Goal: Task Accomplishment & Management: Manage account settings

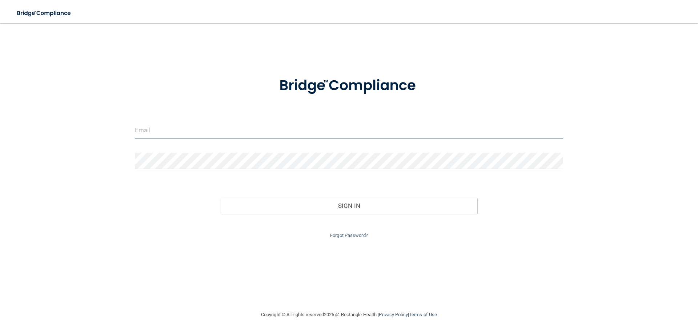
click at [179, 133] on input "email" at bounding box center [349, 130] width 429 height 16
click at [143, 132] on input "email" at bounding box center [349, 130] width 429 height 16
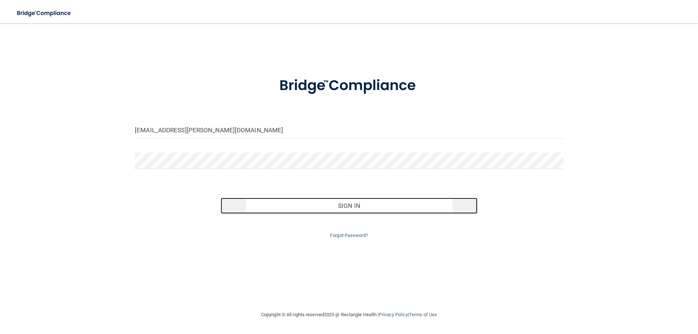
click at [354, 205] on button "Sign In" at bounding box center [349, 206] width 257 height 16
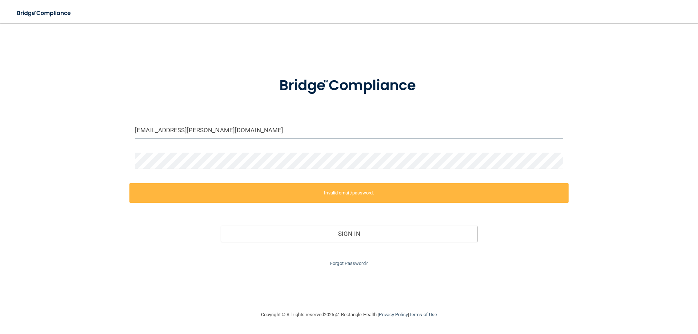
drag, startPoint x: 213, startPoint y: 131, endPoint x: 130, endPoint y: 135, distance: 83.4
click at [130, 135] on div "[EMAIL_ADDRESS][PERSON_NAME][DOMAIN_NAME]" at bounding box center [349, 133] width 439 height 22
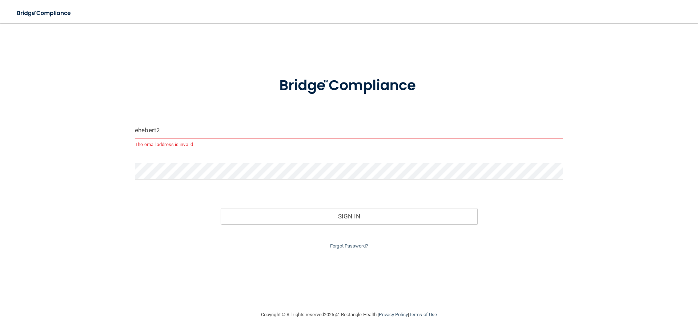
click at [221, 208] on button "Sign In" at bounding box center [349, 216] width 257 height 16
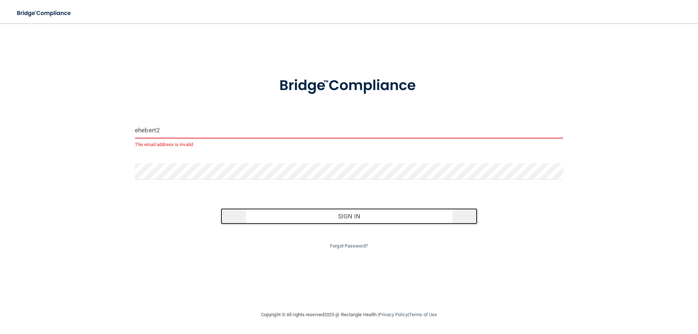
click at [356, 216] on button "Sign In" at bounding box center [349, 216] width 257 height 16
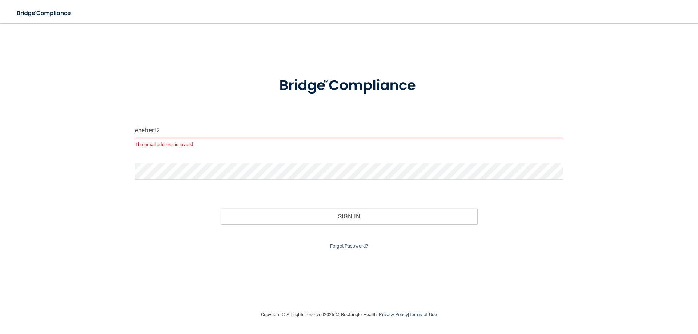
click at [160, 129] on input "ehebert2" at bounding box center [349, 130] width 429 height 16
drag, startPoint x: 165, startPoint y: 131, endPoint x: 114, endPoint y: 128, distance: 50.7
click at [114, 128] on div "ehebert2 The email address is invalid Invalid email/password. You don't have pe…" at bounding box center [349, 167] width 669 height 273
type input "[EMAIL_ADDRESS][PERSON_NAME][DOMAIN_NAME]"
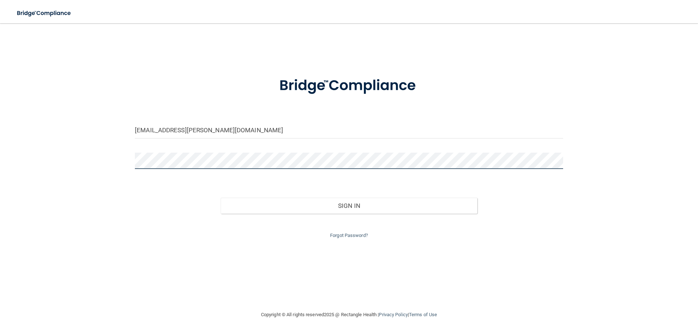
click at [101, 165] on div "info@hebert-od.com Invalid email/password. You don't have permission to access …" at bounding box center [349, 167] width 669 height 273
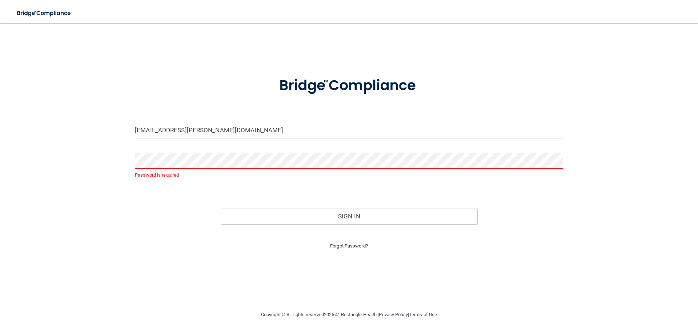
click at [357, 246] on link "Forgot Password?" at bounding box center [349, 245] width 38 height 5
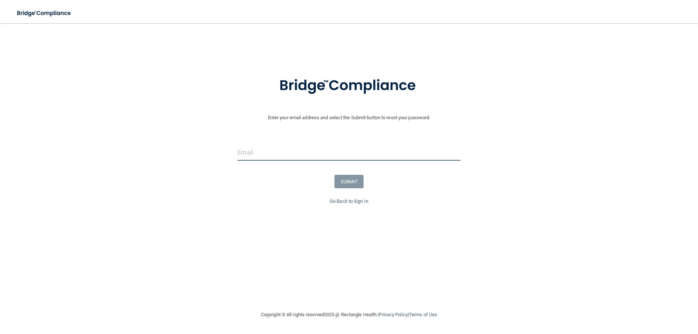
click at [254, 155] on input "email" at bounding box center [349, 152] width 223 height 16
type input "[EMAIL_ADDRESS][PERSON_NAME][DOMAIN_NAME]"
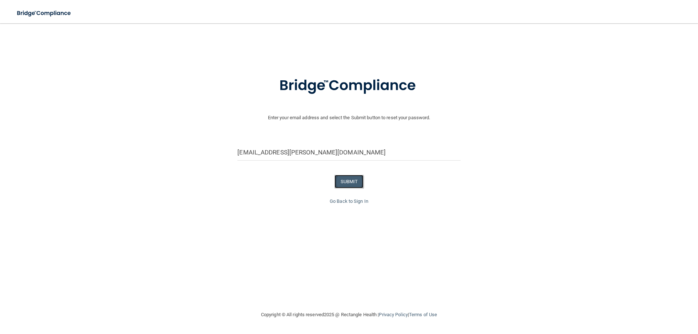
click at [351, 182] on button "SUBMIT" at bounding box center [349, 181] width 29 height 13
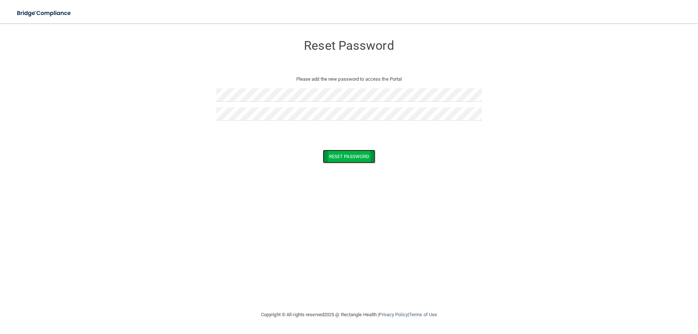
click at [341, 156] on button "Reset Password" at bounding box center [349, 156] width 52 height 13
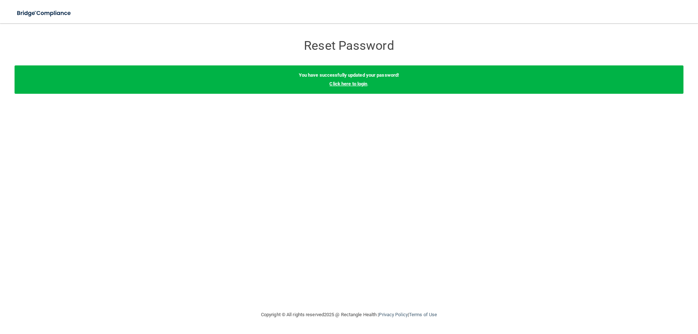
click at [341, 82] on link "Click here to login" at bounding box center [349, 83] width 38 height 5
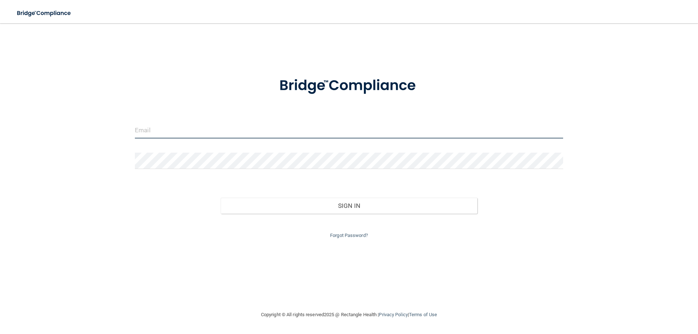
type input "info@hebert-od.com"
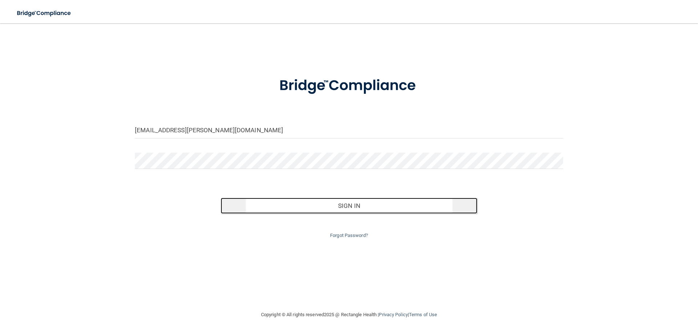
click at [351, 201] on button "Sign In" at bounding box center [349, 206] width 257 height 16
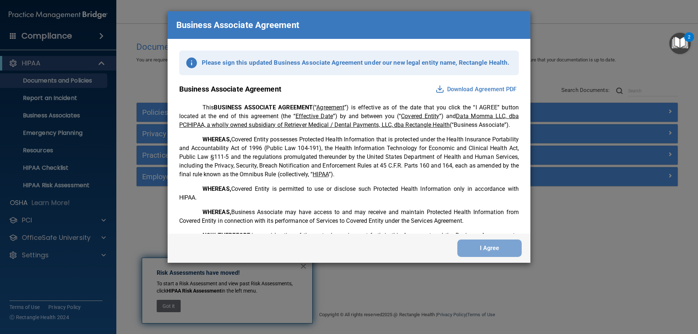
click at [446, 88] on button "Download Agreement PDF" at bounding box center [476, 90] width 85 height 12
click at [436, 88] on img at bounding box center [440, 89] width 9 height 9
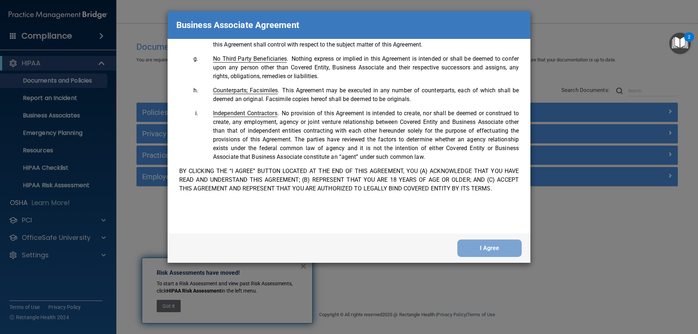
scroll to position [1484, 0]
click at [470, 246] on button "I Agree" at bounding box center [490, 248] width 64 height 17
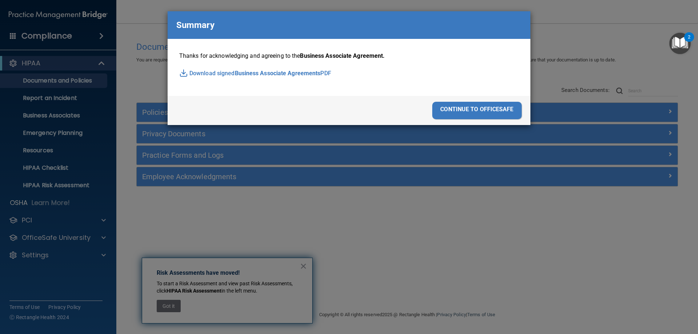
click at [235, 72] on span "Business Associate Agreements" at bounding box center [278, 73] width 86 height 11
click at [450, 108] on div "continue to officesafe" at bounding box center [477, 110] width 89 height 17
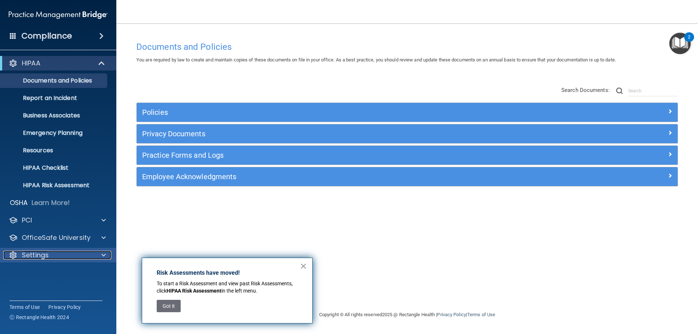
click at [36, 256] on p "Settings" at bounding box center [35, 255] width 27 height 9
click at [38, 270] on p "My Account" at bounding box center [54, 272] width 99 height 7
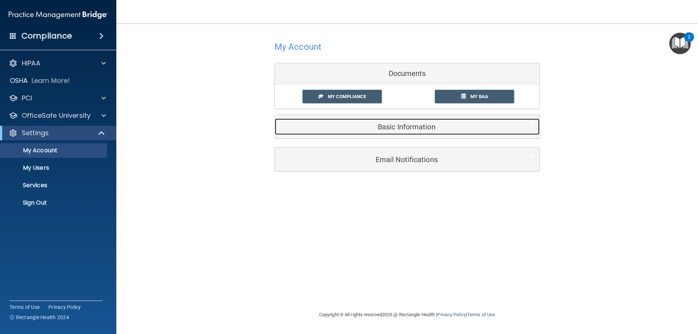
click at [403, 126] on h5 "Basic Information" at bounding box center [396, 127] width 232 height 8
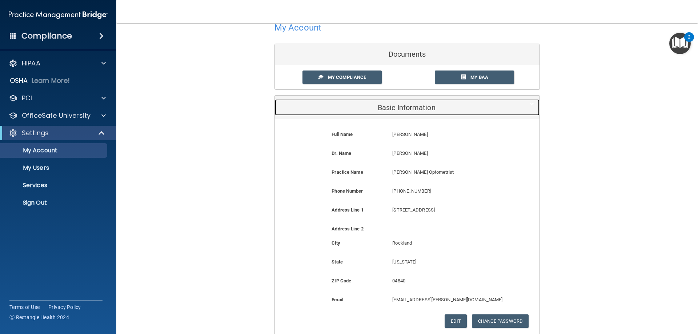
scroll to position [73, 0]
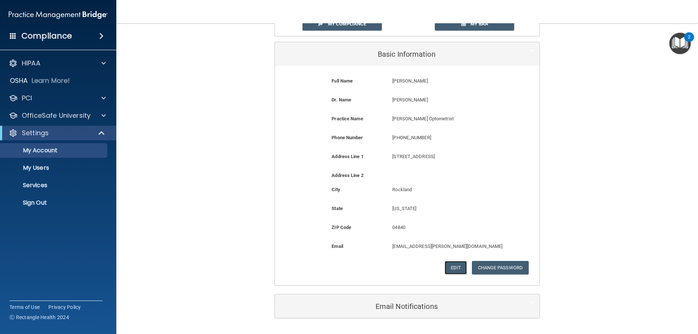
click at [451, 266] on button "Edit" at bounding box center [456, 267] width 22 height 13
select select "19"
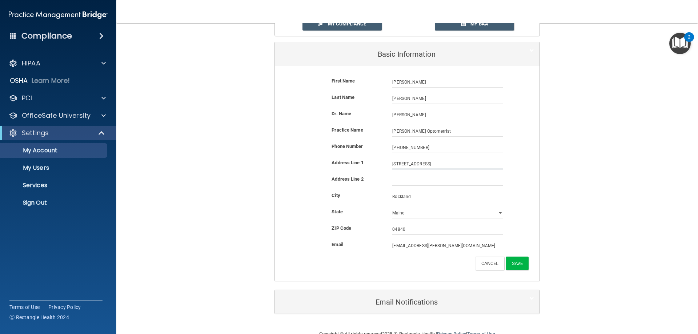
click at [394, 162] on input "32 School St" at bounding box center [448, 164] width 111 height 11
type input "30 School St"
click at [515, 262] on button "Save" at bounding box center [517, 263] width 23 height 13
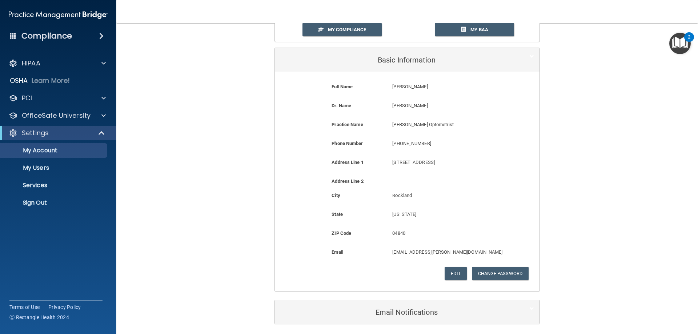
scroll to position [0, 0]
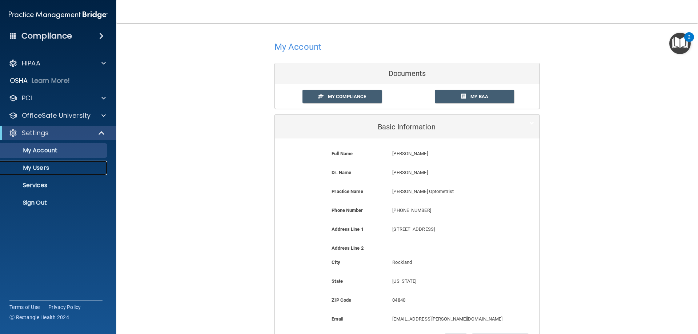
click at [45, 167] on p "My Users" at bounding box center [54, 167] width 99 height 7
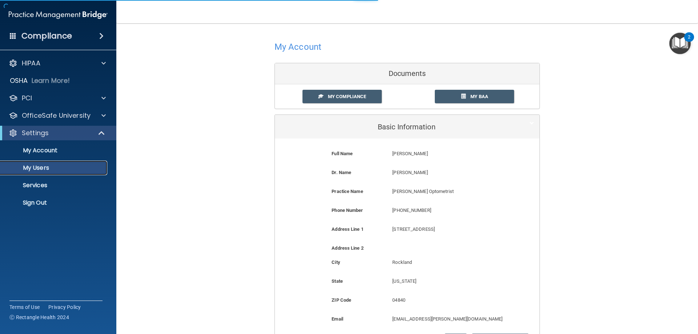
select select "20"
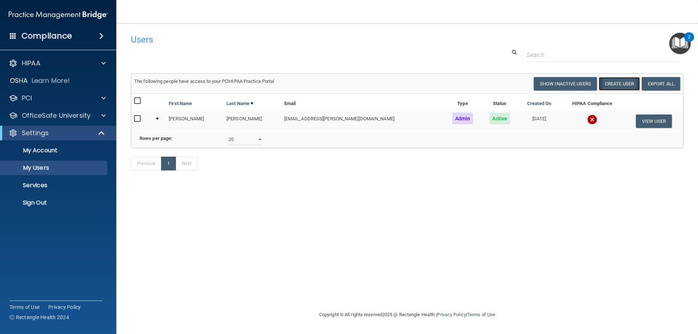
click at [628, 83] on button "Create User" at bounding box center [619, 83] width 41 height 13
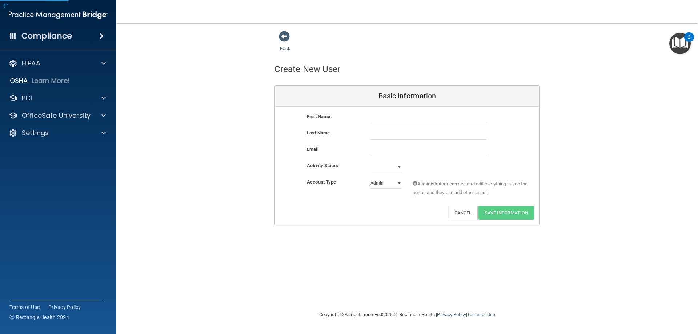
click at [355, 117] on div "First Name" at bounding box center [334, 116] width 64 height 9
drag, startPoint x: 368, startPoint y: 118, endPoint x: 372, endPoint y: 120, distance: 4.7
click at [370, 120] on div at bounding box center [428, 117] width 127 height 11
click at [374, 121] on input "text" at bounding box center [429, 117] width 116 height 11
type input "Jill"
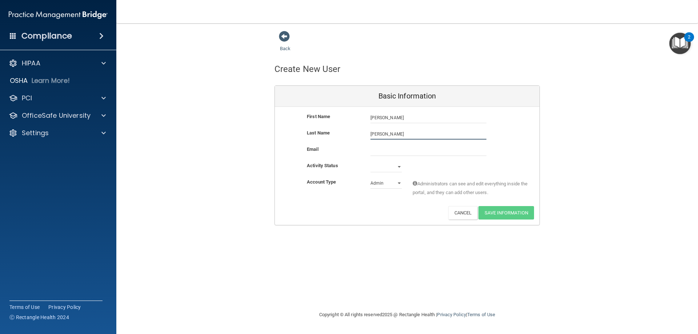
type input "Grindle"
click at [457, 209] on button "Cancel" at bounding box center [463, 212] width 29 height 13
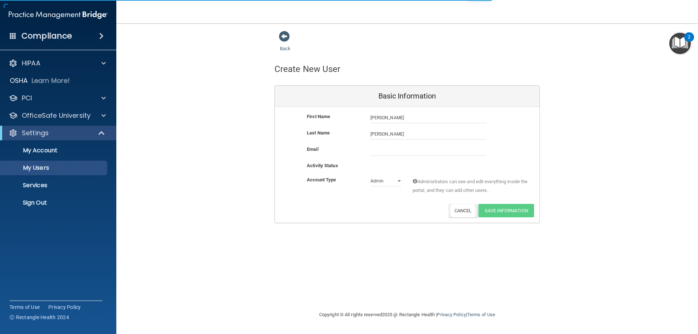
select select "20"
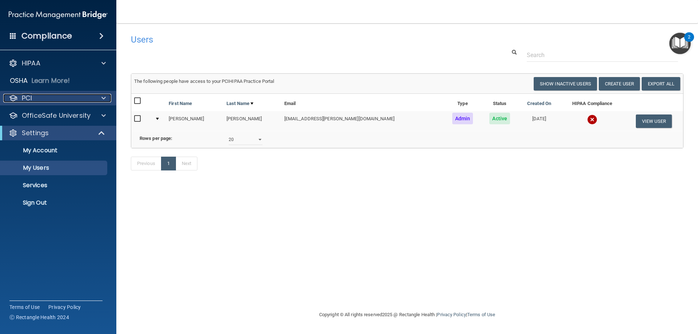
click at [30, 96] on p "PCI" at bounding box center [27, 98] width 10 height 9
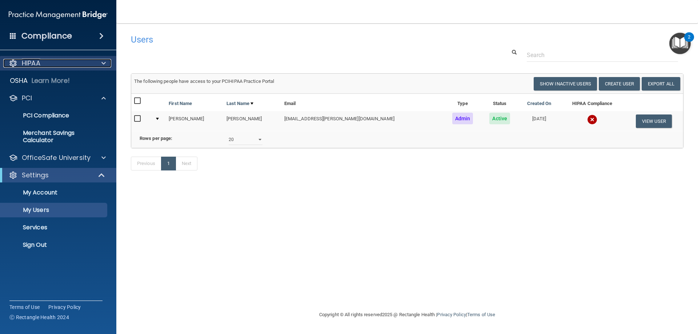
click at [38, 60] on p "HIPAA" at bounding box center [31, 63] width 19 height 9
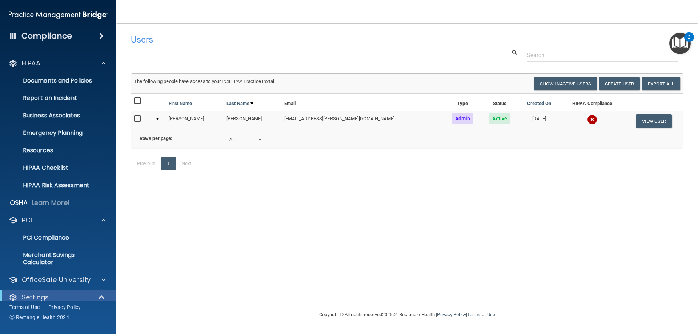
click at [681, 45] on img "Open Resource Center, 2 new notifications" at bounding box center [680, 43] width 21 height 21
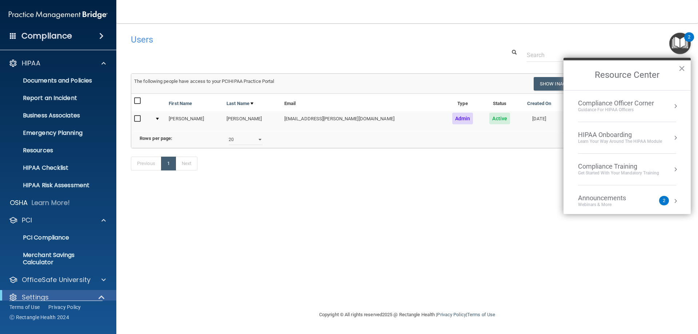
click at [585, 201] on div "Announcements" at bounding box center [609, 198] width 63 height 8
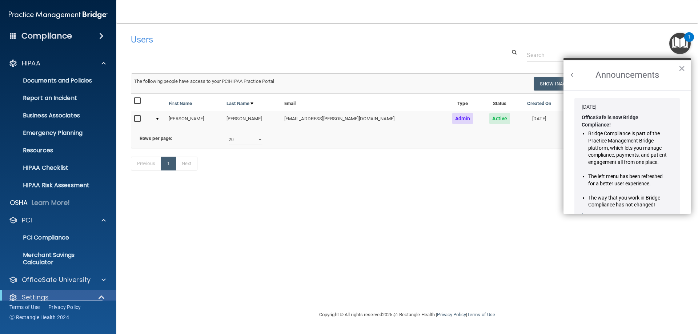
click at [70, 11] on img at bounding box center [58, 15] width 99 height 15
drag, startPoint x: 43, startPoint y: 27, endPoint x: 32, endPoint y: 32, distance: 12.0
click at [41, 29] on div "Compliance" at bounding box center [58, 22] width 102 height 44
click at [29, 35] on h4 "Compliance" at bounding box center [46, 36] width 51 height 10
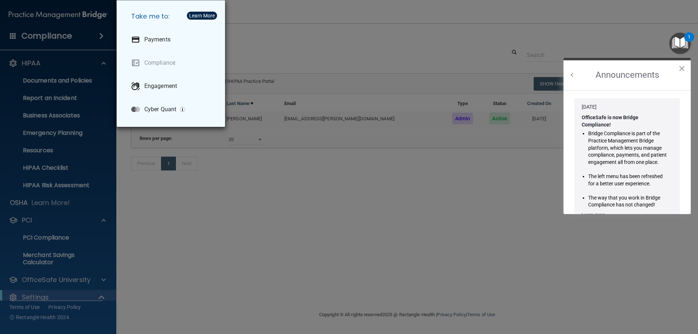
click at [278, 27] on div "Take me to: Payments Compliance Engagement Cyber Quant" at bounding box center [349, 167] width 698 height 334
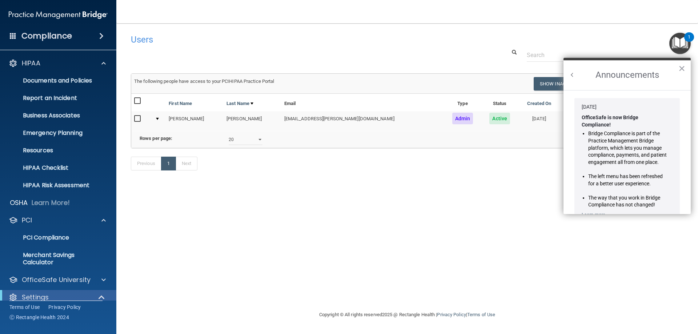
click at [672, 26] on main "Users Success! New user created. × Error! The user couldn't be created. × Succe…" at bounding box center [407, 178] width 582 height 311
click at [566, 41] on div "Users" at bounding box center [408, 40] width 564 height 18
click at [535, 41] on div "Users" at bounding box center [408, 40] width 564 height 18
click at [513, 216] on div "Users Success! New user created. × Error! The user couldn't be created. × Succe…" at bounding box center [407, 167] width 553 height 273
click at [682, 64] on button "×" at bounding box center [682, 69] width 7 height 12
